Goal: Task Accomplishment & Management: Use online tool/utility

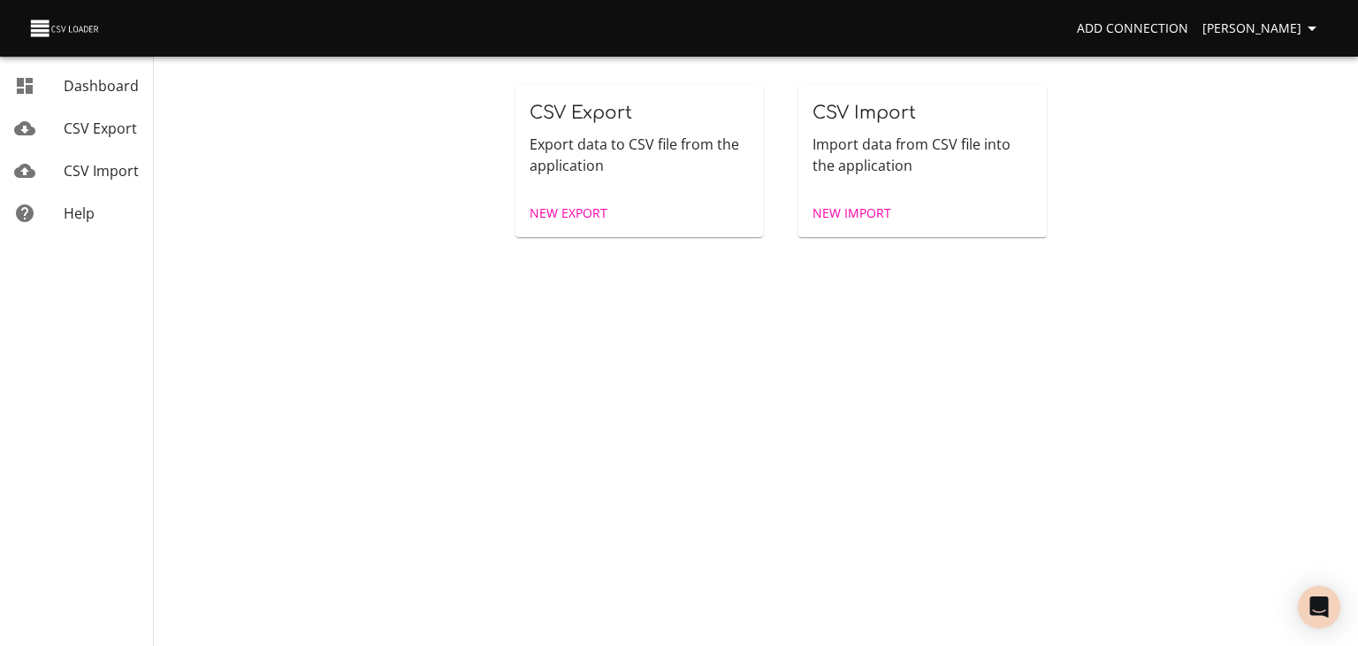
click at [71, 177] on span "CSV Import" at bounding box center [101, 170] width 75 height 19
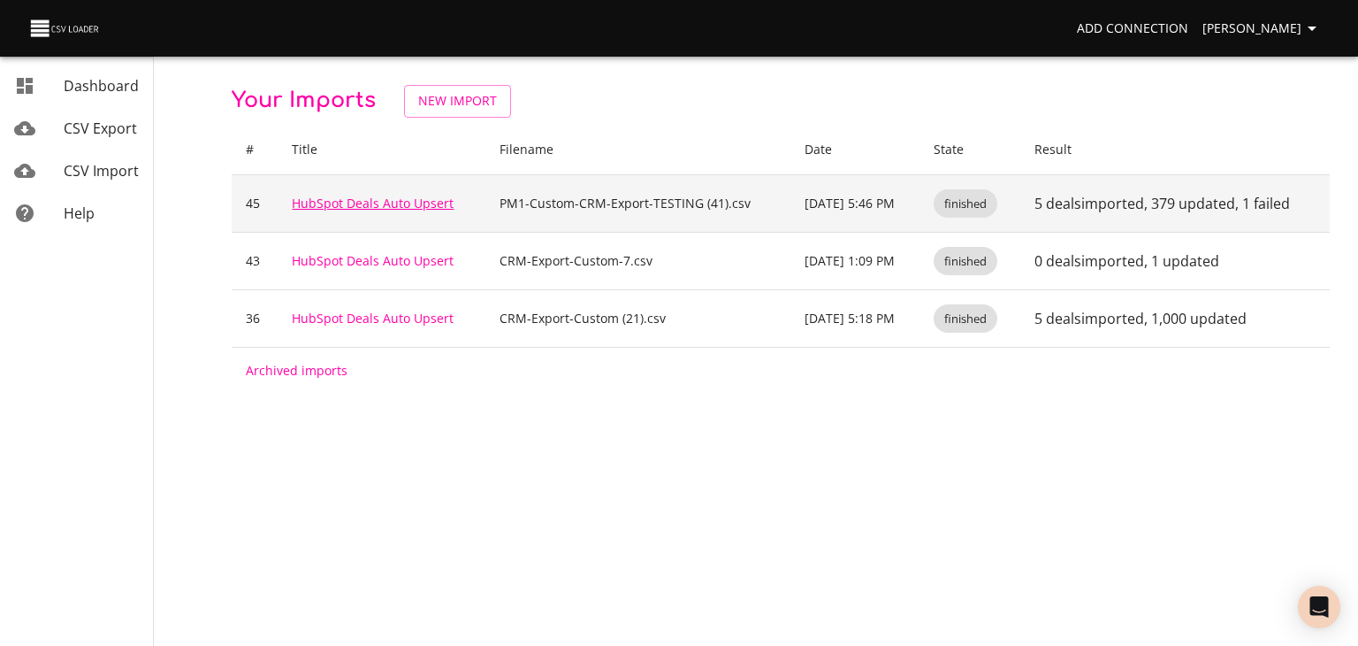
click at [299, 211] on link "HubSpot Deals Auto Upsert" at bounding box center [373, 203] width 162 height 17
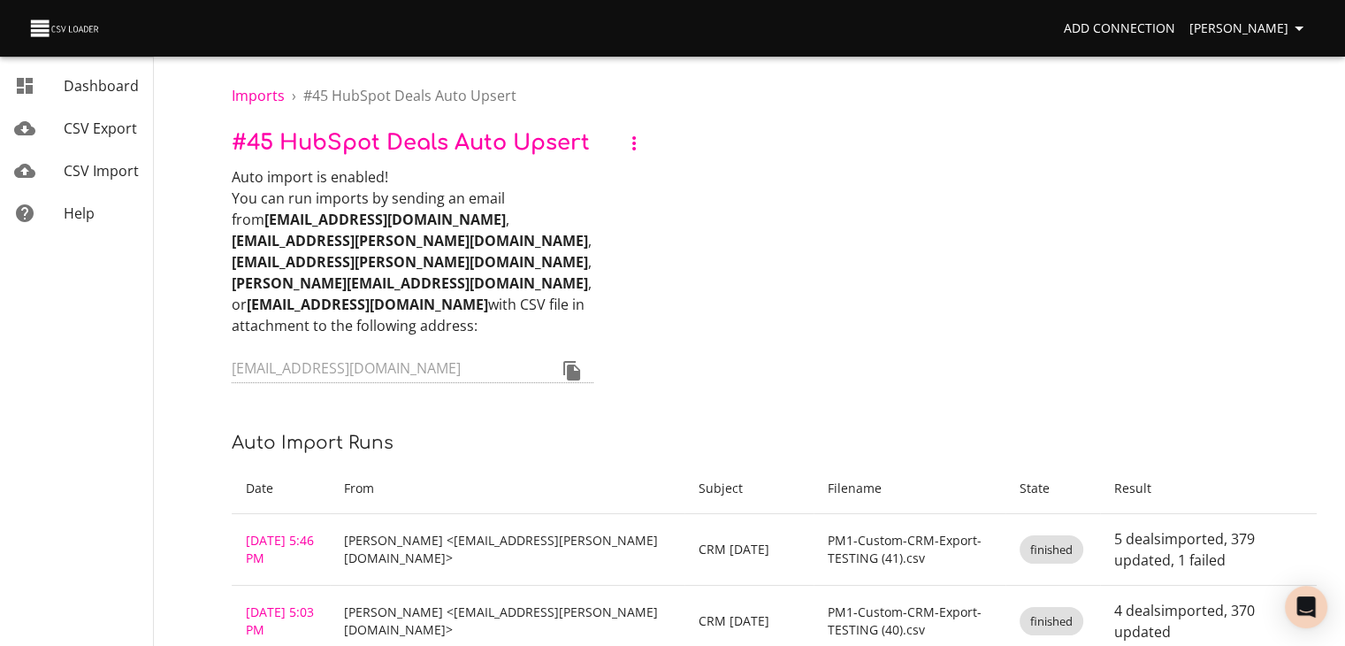
click at [645, 154] on icon "button" at bounding box center [634, 143] width 21 height 21
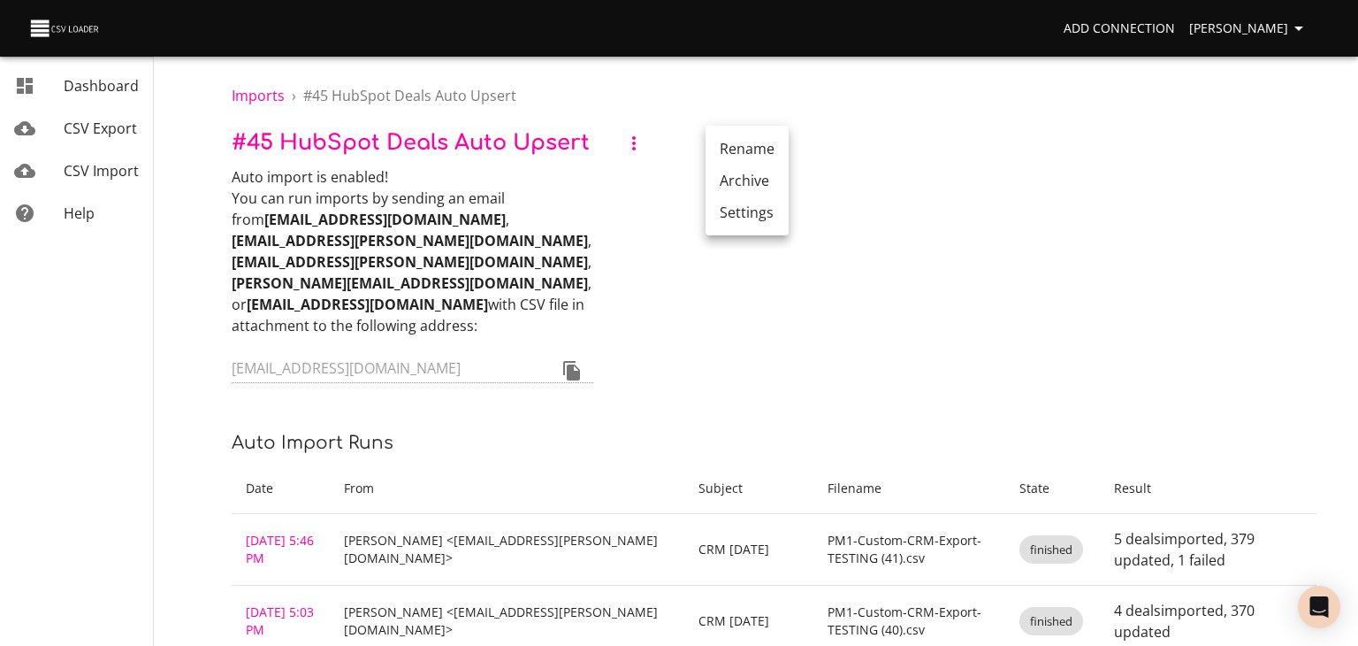
click at [737, 339] on div at bounding box center [679, 323] width 1358 height 646
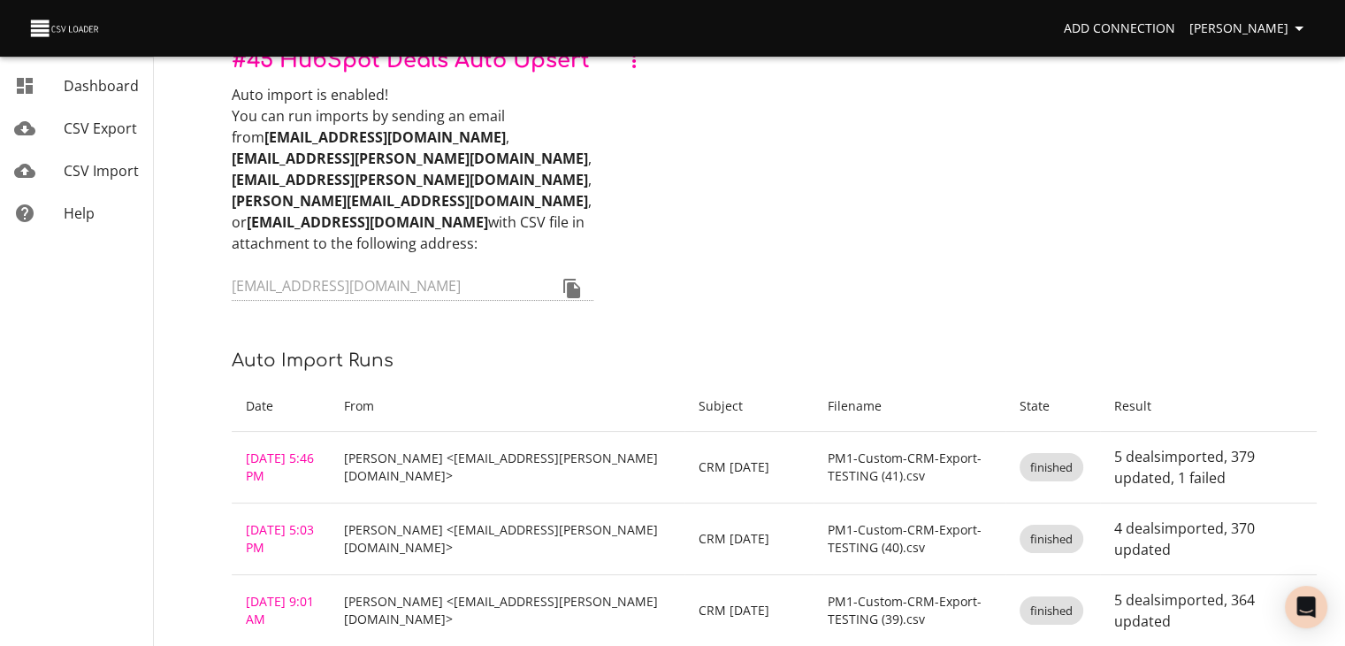
scroll to position [354, 0]
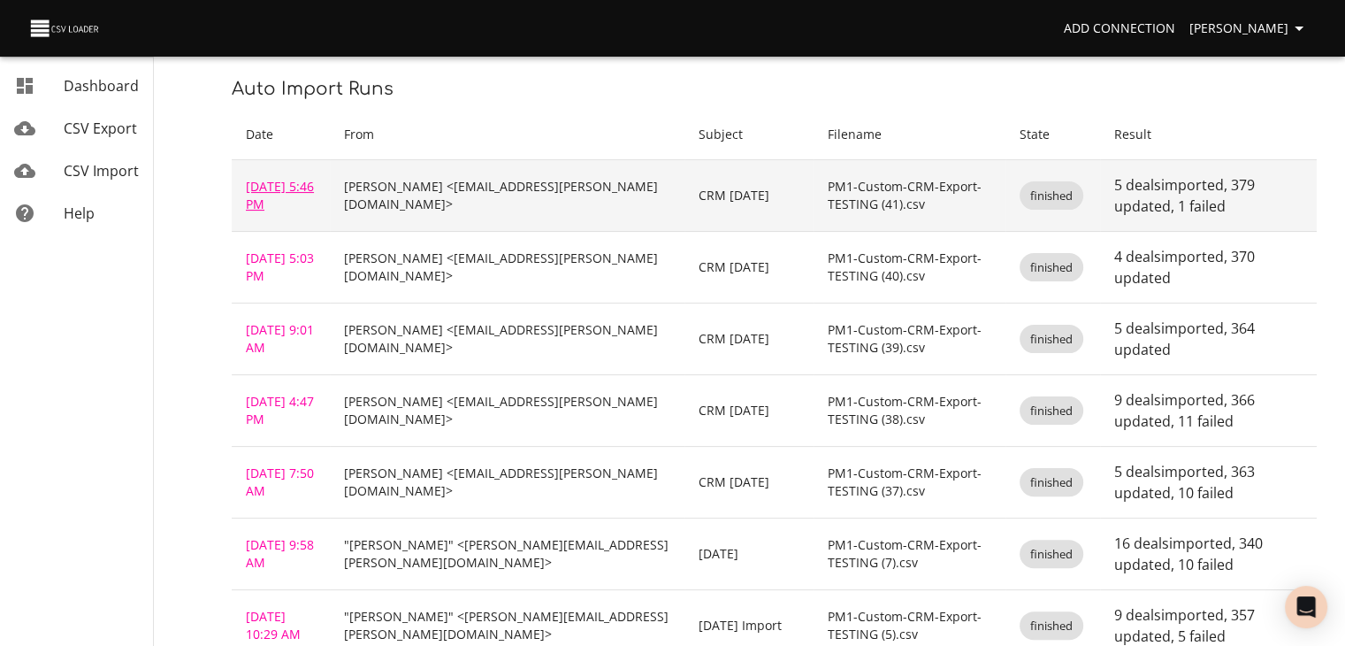
click at [275, 212] on link "[DATE] 5:46 PM" at bounding box center [280, 195] width 68 height 34
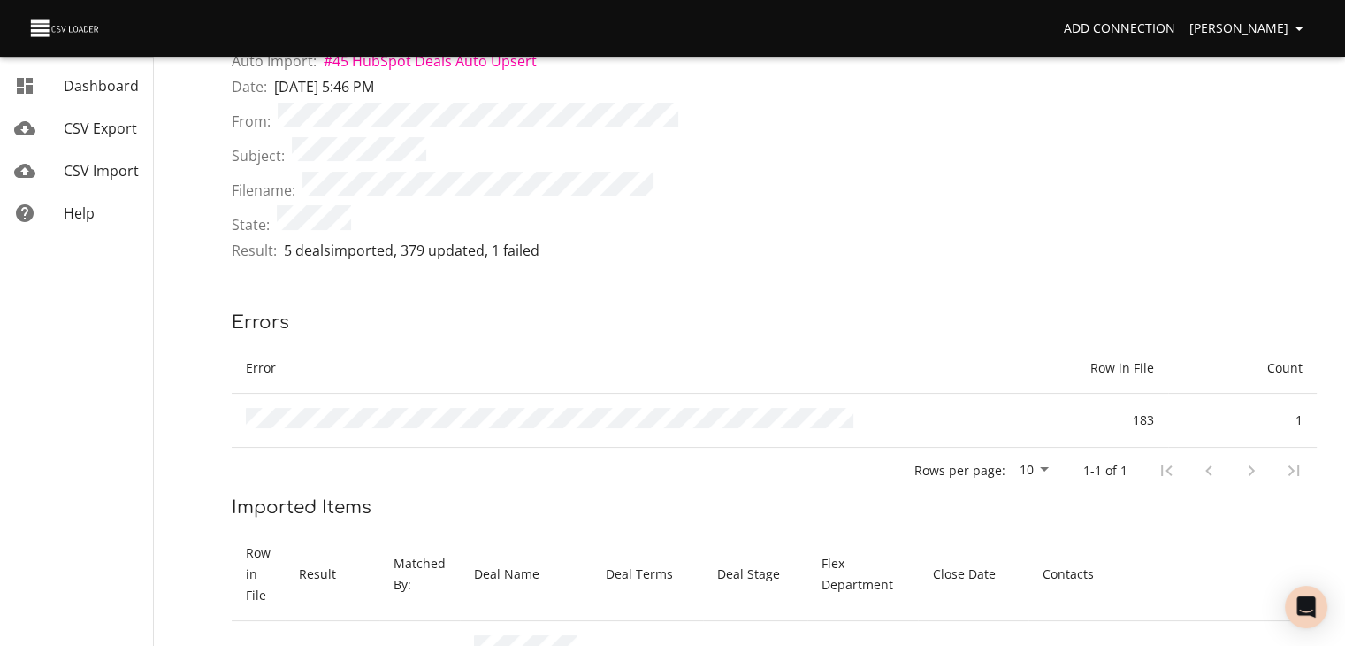
scroll to position [88, 0]
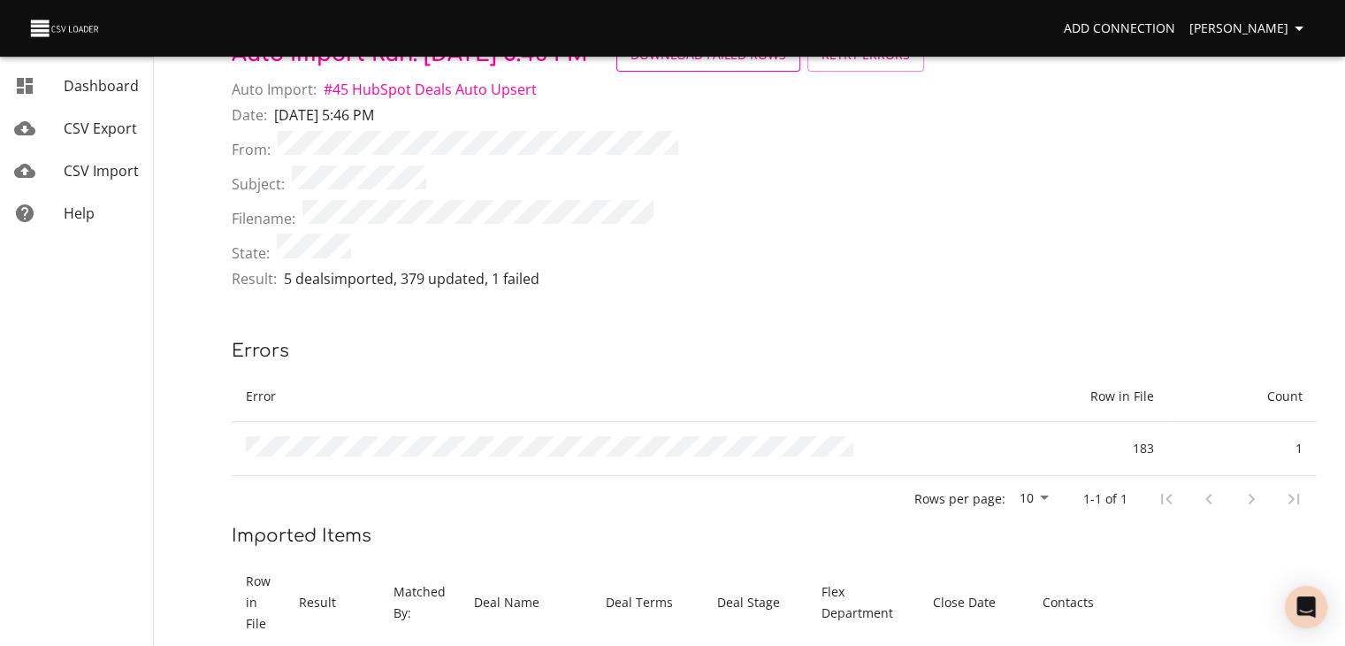
click at [800, 72] on button "Download Failed Rows" at bounding box center [708, 55] width 184 height 33
